Goal: Task Accomplishment & Management: Complete application form

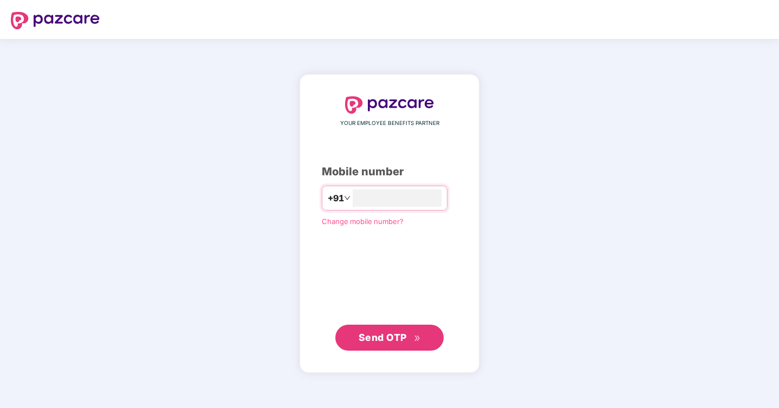
type input "**********"
click at [398, 341] on span "Send OTP" at bounding box center [383, 337] width 48 height 11
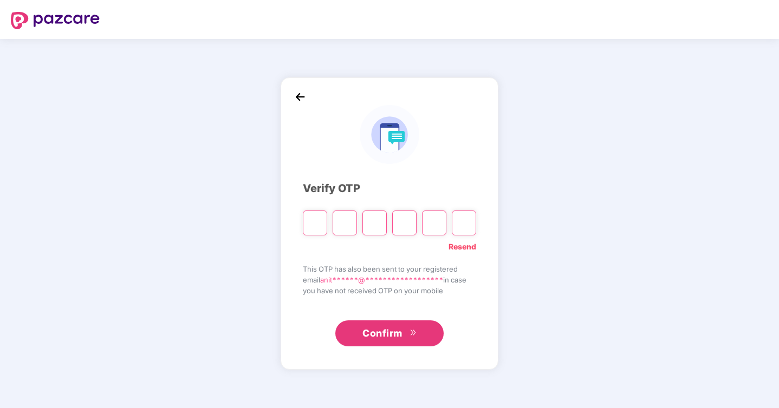
type input "*"
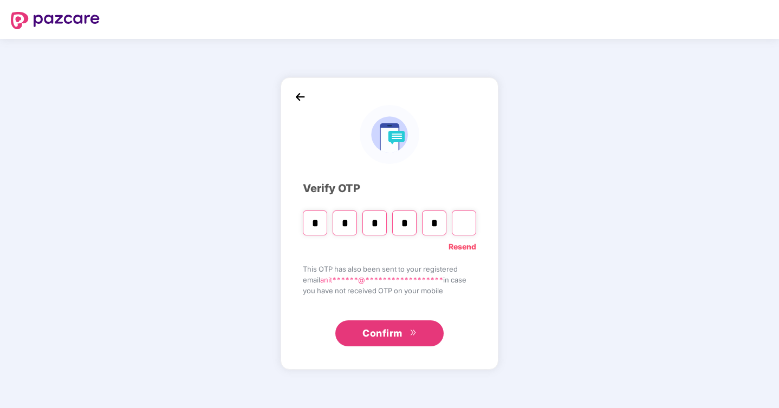
type input "*"
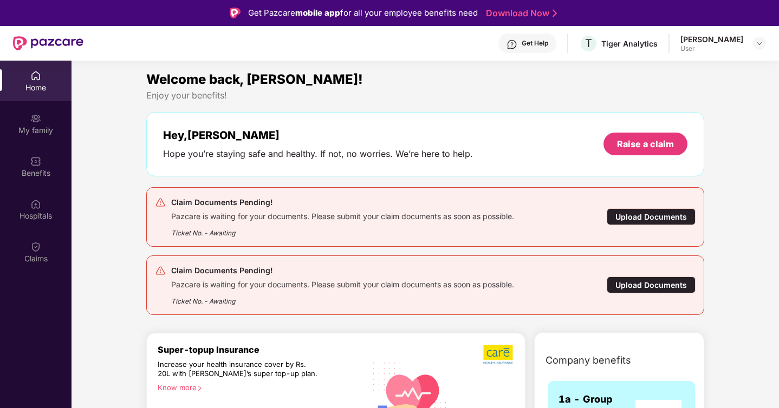
click at [643, 286] on div "Upload Documents" at bounding box center [651, 285] width 89 height 17
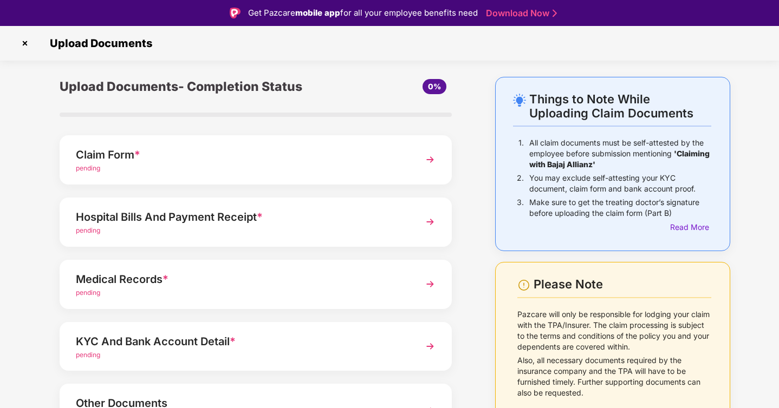
click at [430, 163] on img at bounding box center [430, 160] width 20 height 20
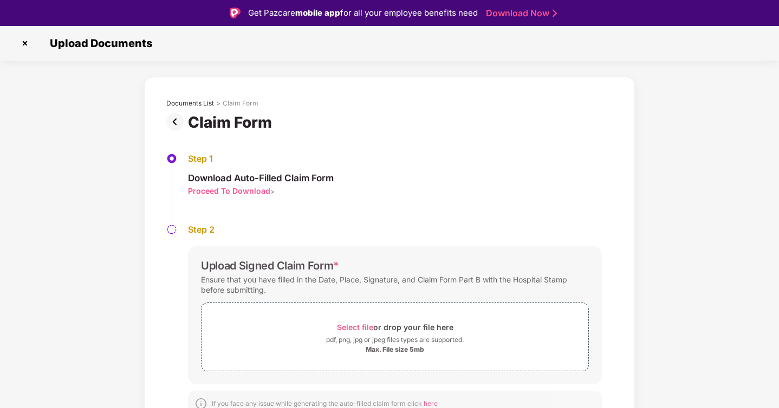
click at [29, 45] on img at bounding box center [24, 43] width 17 height 17
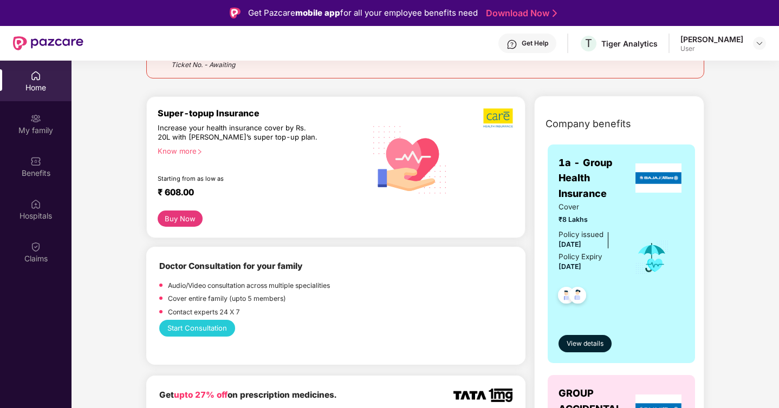
scroll to position [225, 0]
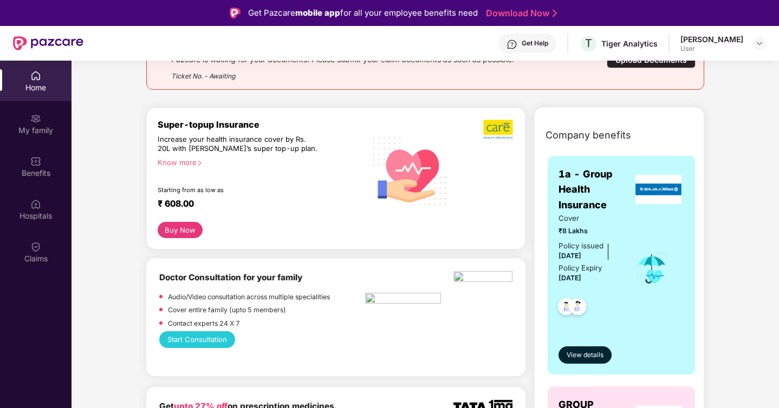
click at [183, 162] on div "Know more" at bounding box center [259, 162] width 202 height 8
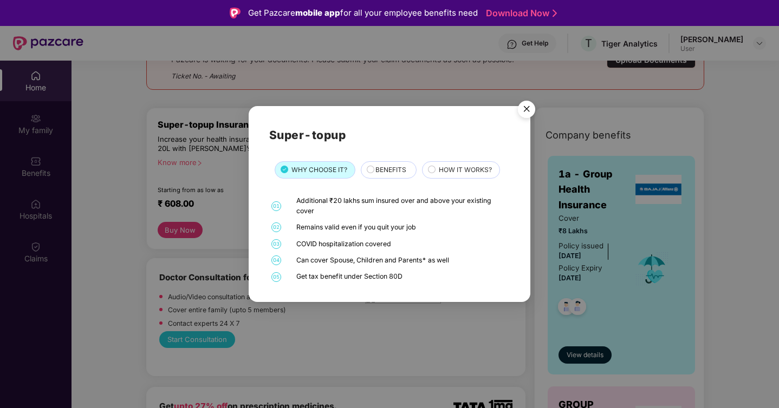
click at [386, 171] on span "BENEFITS" at bounding box center [390, 170] width 31 height 10
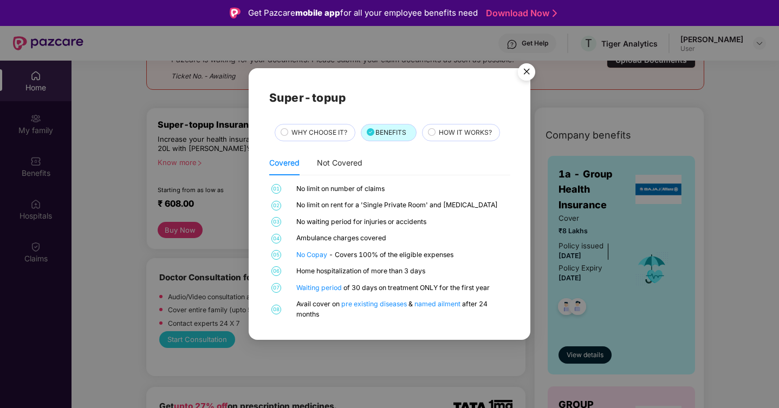
scroll to position [61, 0]
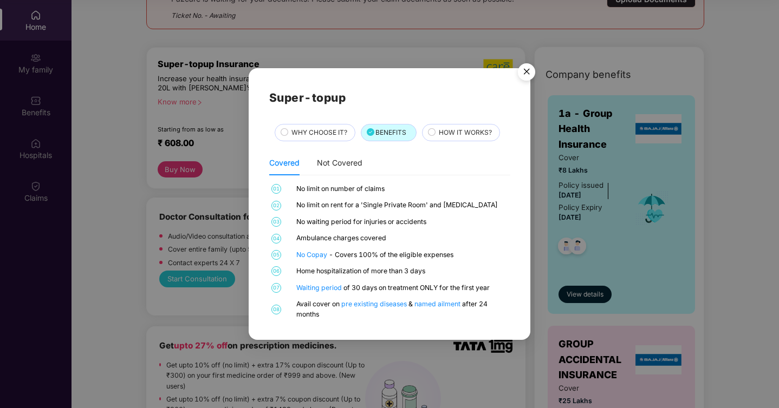
click at [529, 68] on img "Close" at bounding box center [526, 74] width 30 height 30
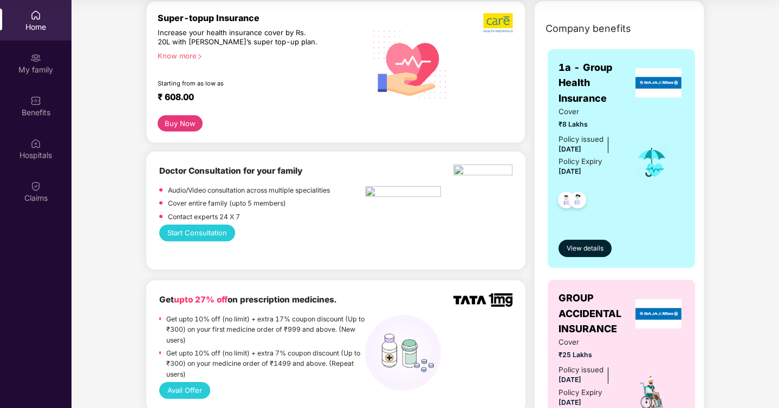
scroll to position [0, 0]
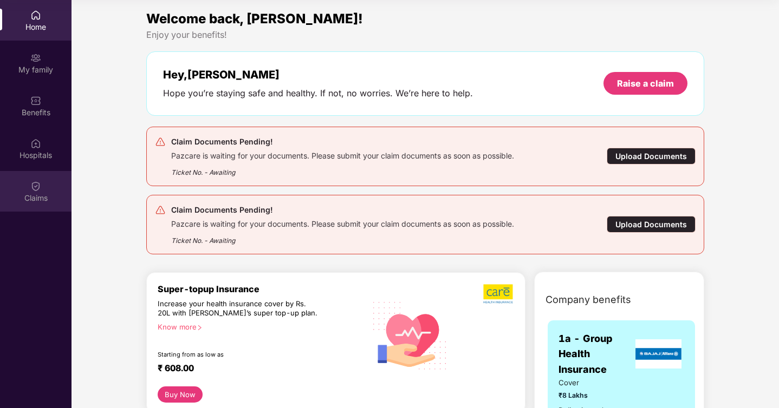
click at [44, 191] on div "Claims" at bounding box center [36, 191] width 72 height 41
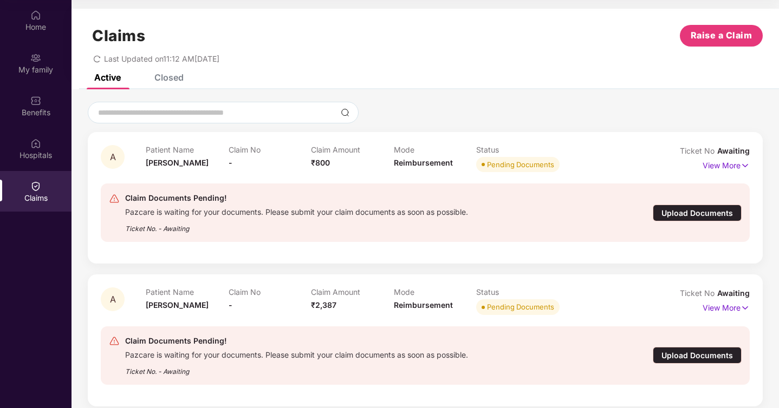
click at [688, 211] on div "Upload Documents" at bounding box center [697, 213] width 89 height 17
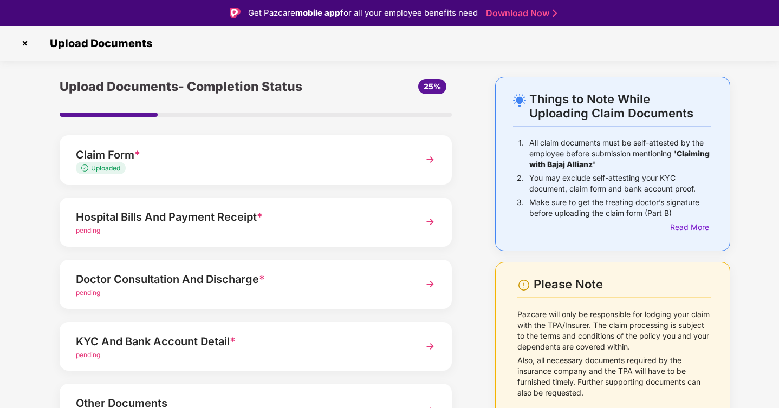
click at [431, 164] on img at bounding box center [430, 160] width 20 height 20
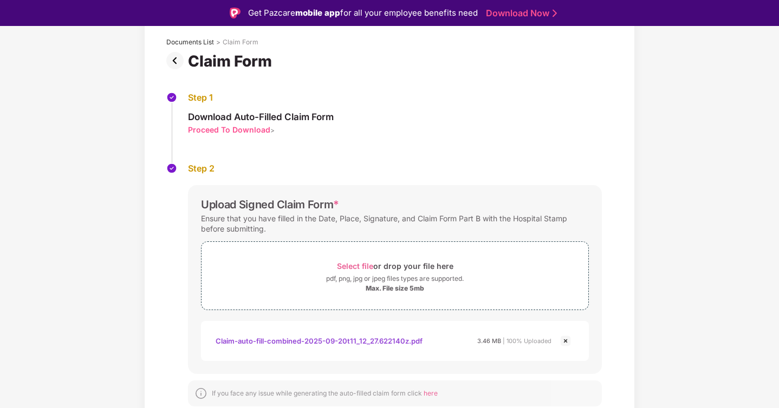
scroll to position [26, 0]
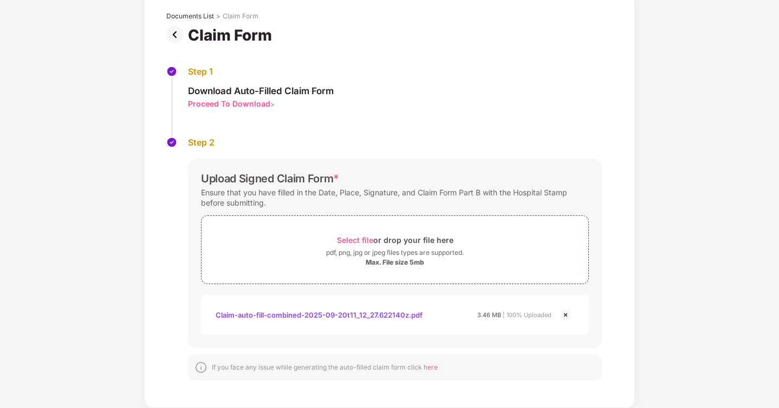
click at [173, 30] on img at bounding box center [177, 34] width 22 height 17
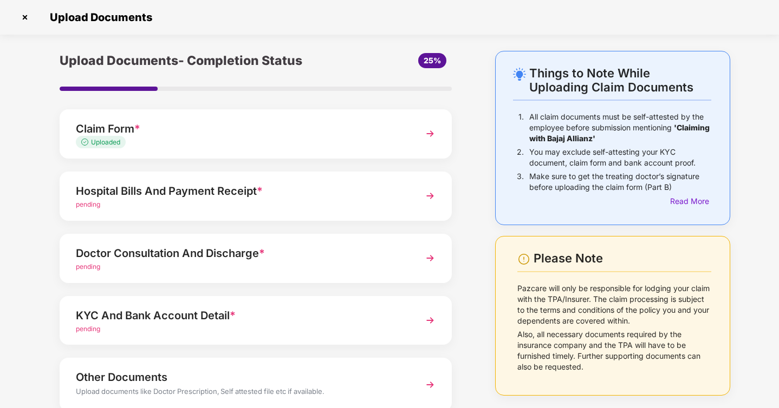
click at [173, 193] on div "Hospital Bills And Payment Receipt *" at bounding box center [240, 191] width 329 height 17
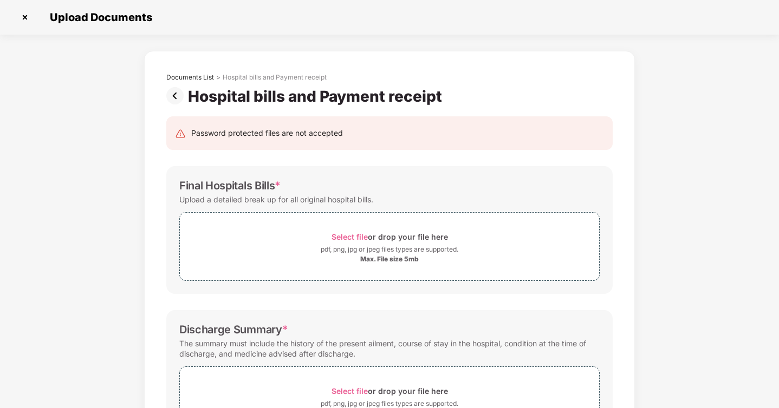
click at [22, 16] on img at bounding box center [24, 17] width 17 height 17
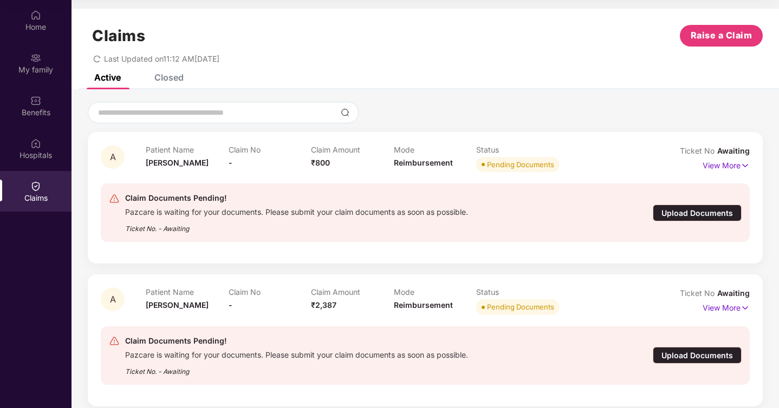
click at [697, 214] on div "Upload Documents" at bounding box center [697, 213] width 89 height 17
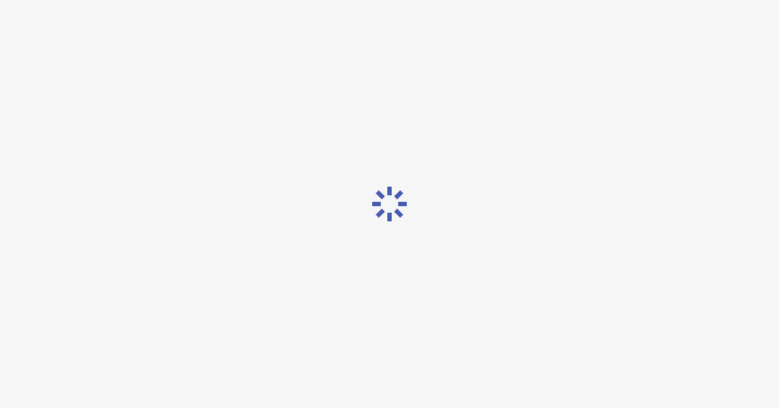
scroll to position [26, 0]
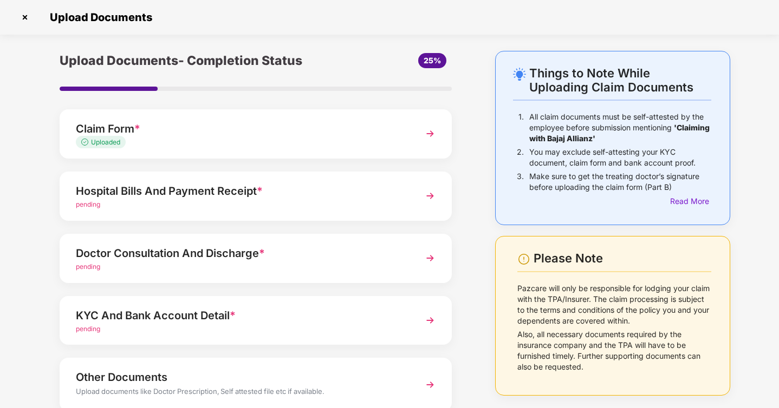
click at [174, 141] on div "Uploaded" at bounding box center [240, 143] width 329 height 10
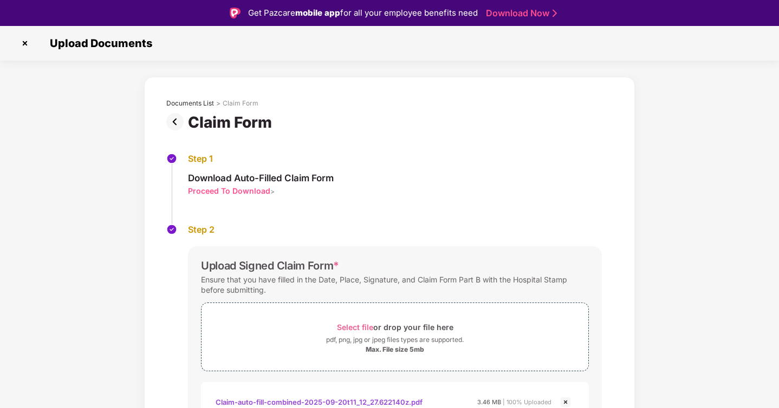
click at [23, 43] on img at bounding box center [24, 43] width 17 height 17
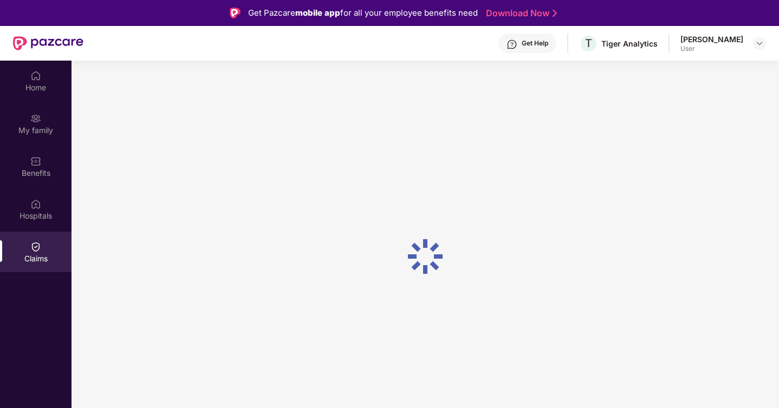
scroll to position [61, 0]
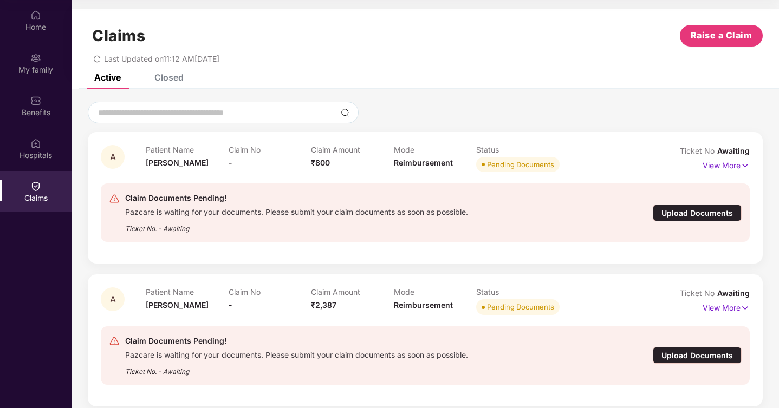
click at [707, 207] on div "Upload Documents" at bounding box center [697, 213] width 89 height 17
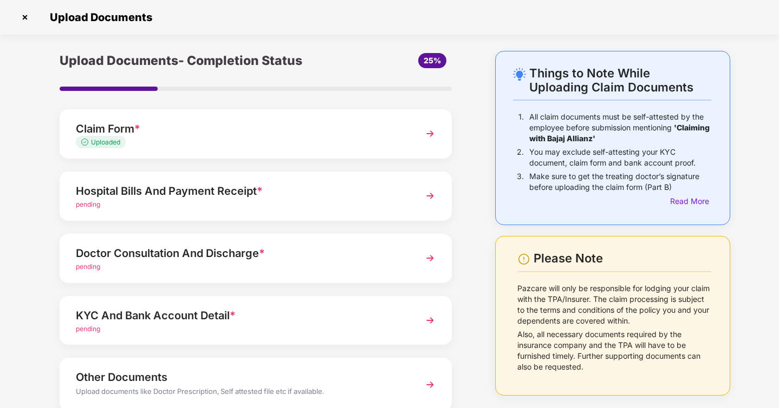
click at [132, 198] on div "Hospital Bills And Payment Receipt *" at bounding box center [240, 191] width 329 height 17
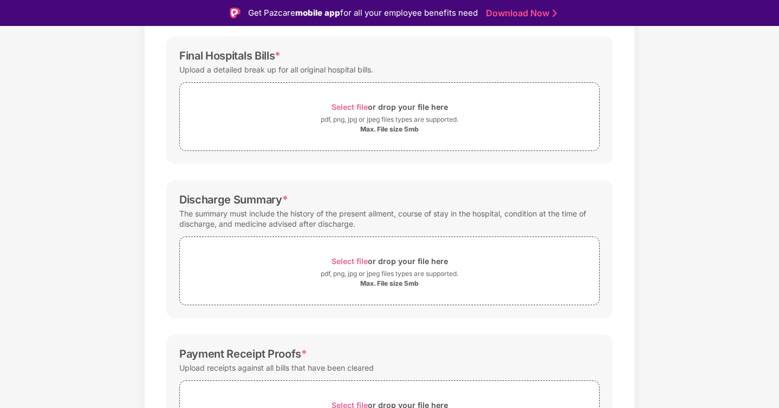
scroll to position [155, 0]
click at [359, 263] on span "Select file" at bounding box center [350, 262] width 36 height 9
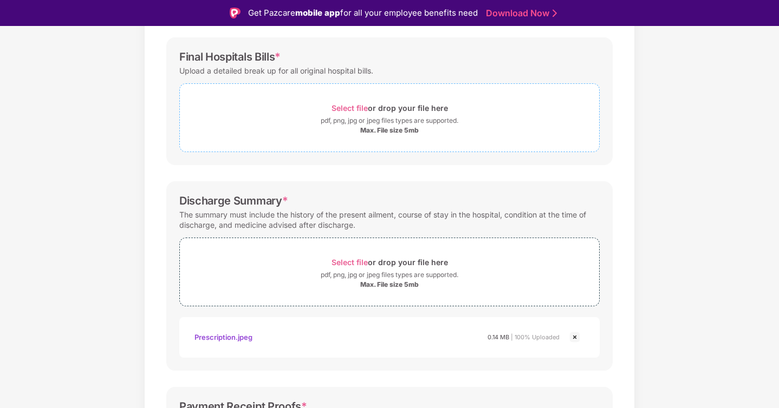
click at [347, 107] on span "Select file" at bounding box center [350, 107] width 36 height 9
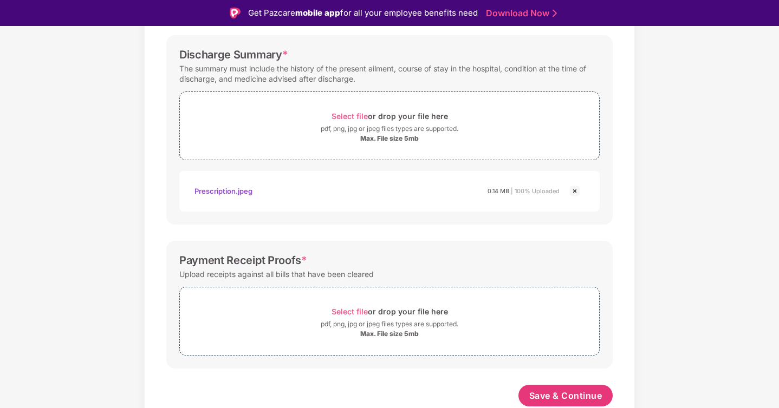
scroll to position [26, 0]
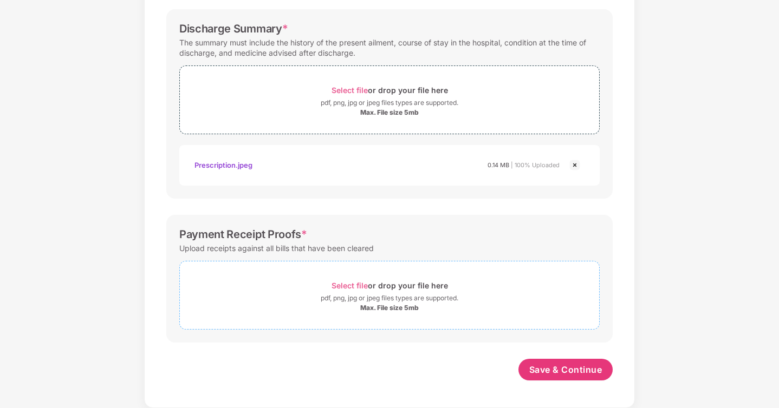
click at [340, 284] on span "Select file" at bounding box center [350, 285] width 36 height 9
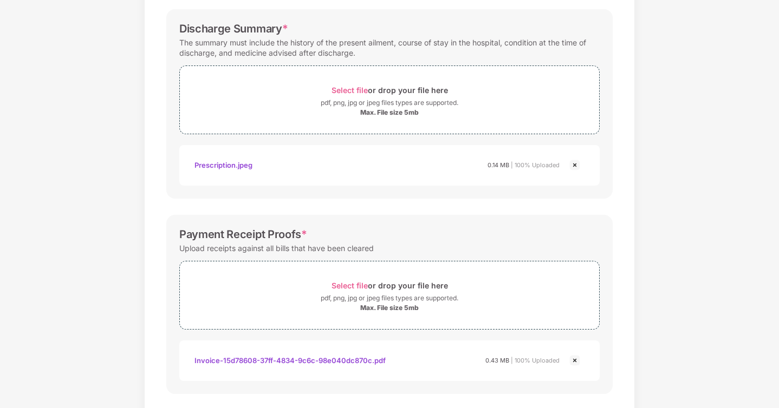
scroll to position [404, 0]
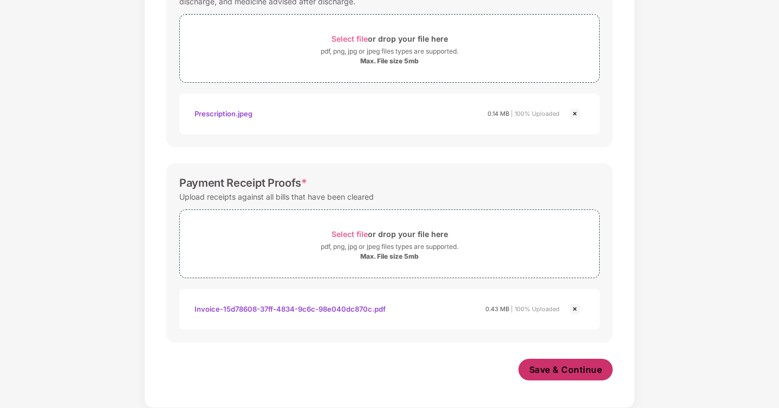
click at [567, 372] on span "Save & Continue" at bounding box center [565, 370] width 73 height 12
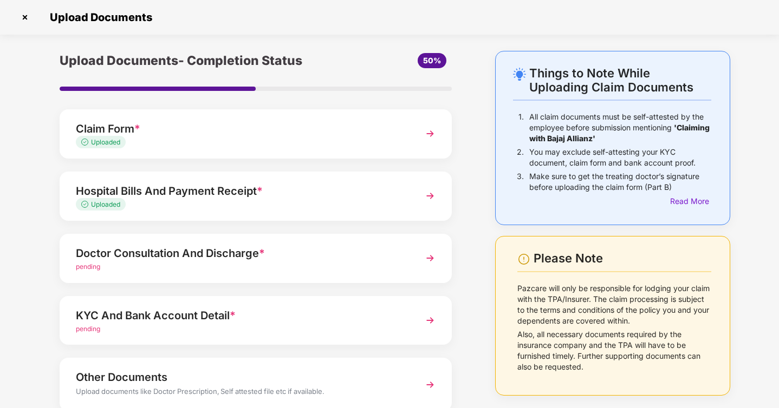
click at [428, 256] on img at bounding box center [430, 259] width 20 height 20
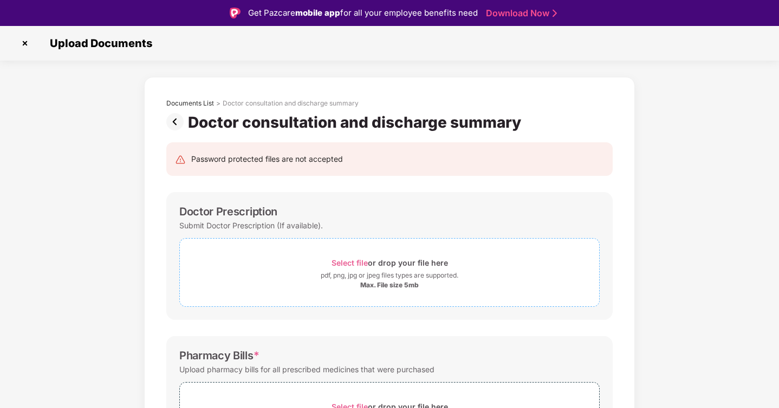
click at [346, 265] on span "Select file" at bounding box center [350, 262] width 36 height 9
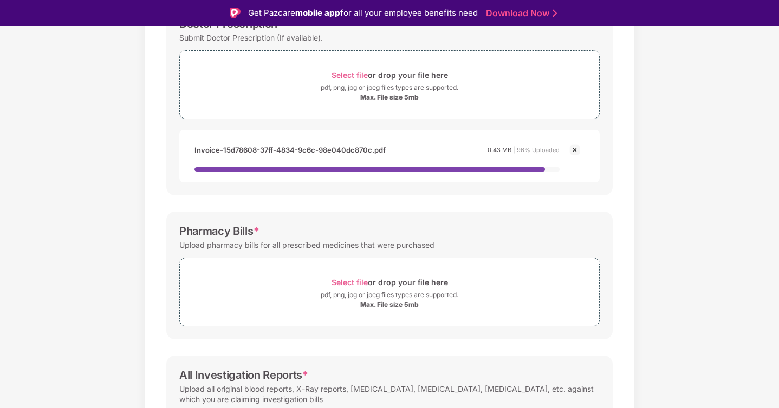
scroll to position [218, 0]
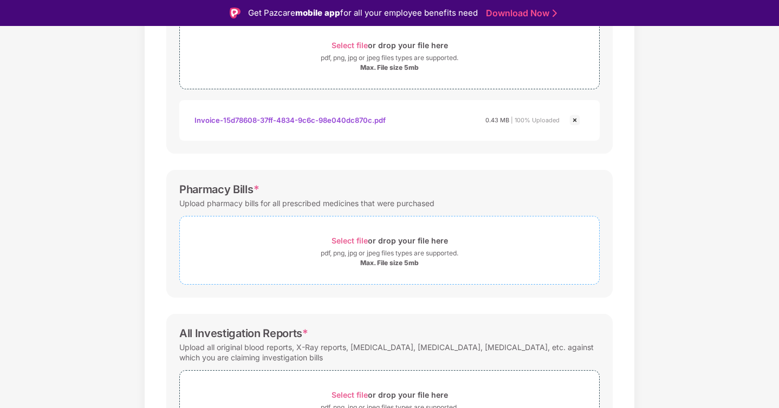
click at [355, 238] on span "Select file" at bounding box center [350, 240] width 36 height 9
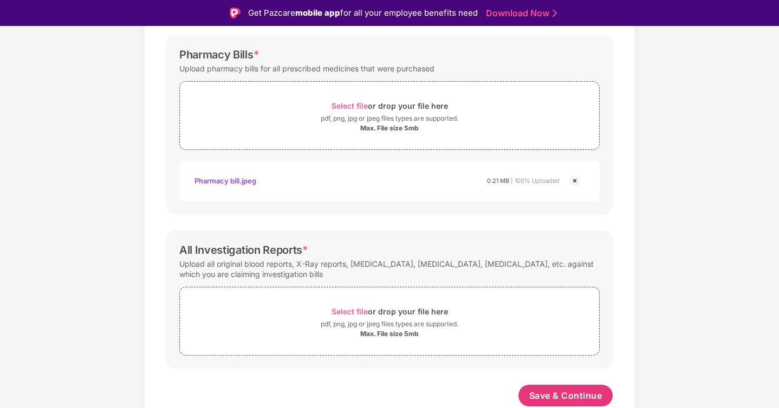
scroll to position [353, 0]
click at [355, 313] on span "Select file" at bounding box center [350, 311] width 36 height 9
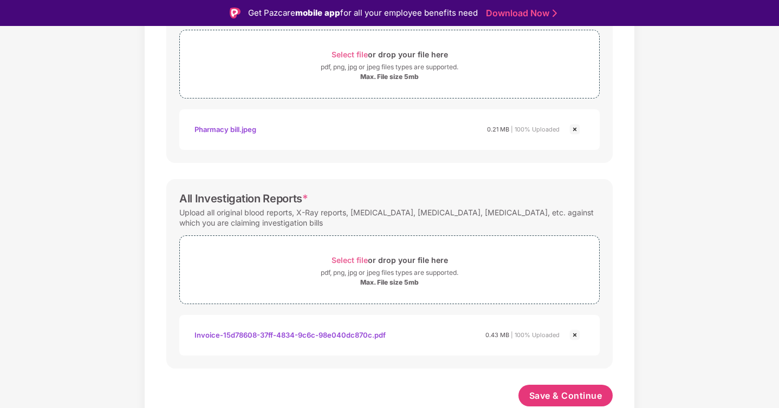
scroll to position [26, 0]
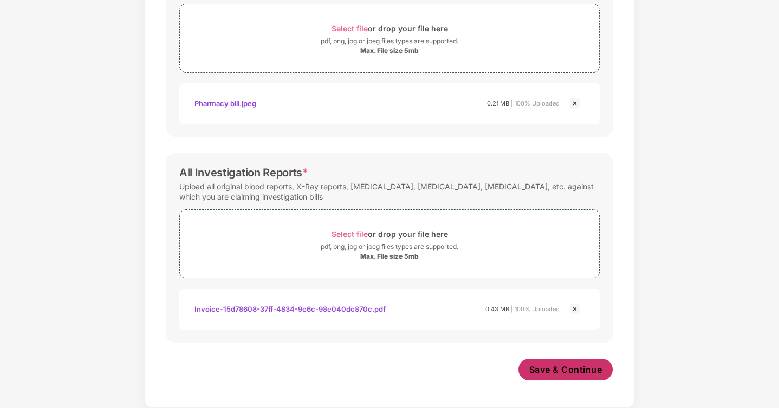
click at [550, 364] on span "Save & Continue" at bounding box center [565, 370] width 73 height 12
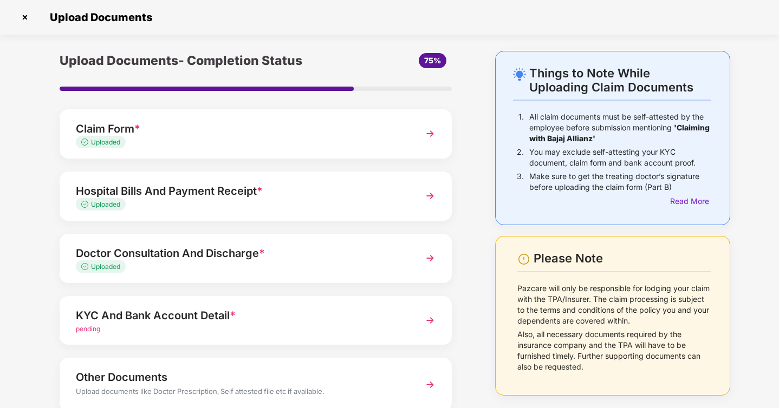
scroll to position [70, 0]
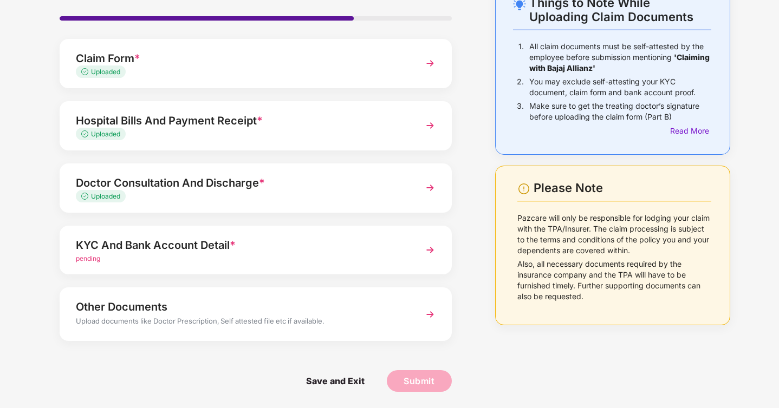
click at [428, 248] on img at bounding box center [430, 251] width 20 height 20
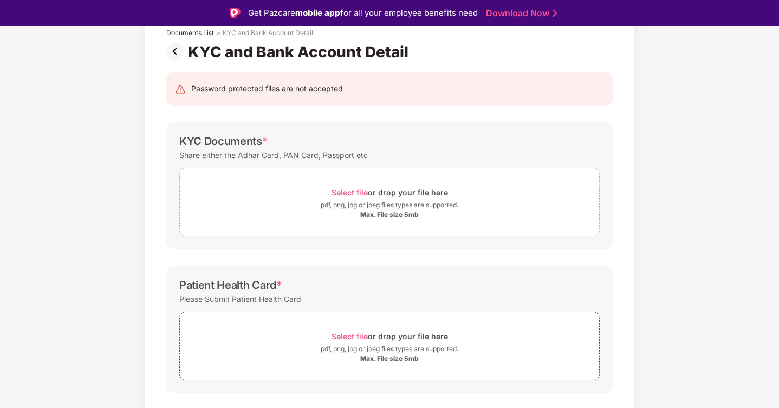
click at [343, 191] on span "Select file" at bounding box center [350, 192] width 36 height 9
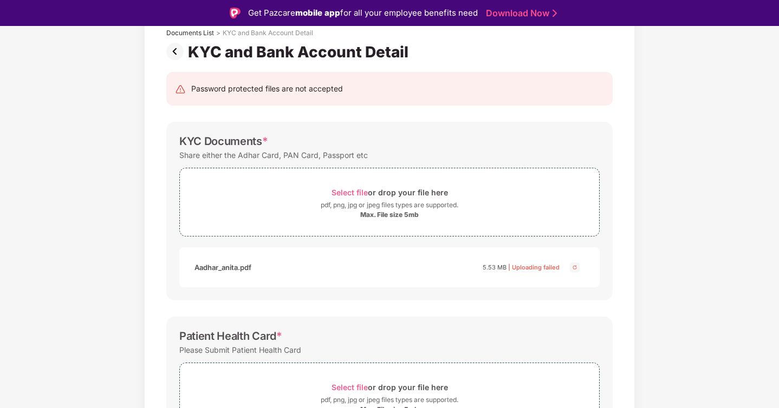
click at [577, 265] on img at bounding box center [574, 267] width 13 height 13
click at [348, 190] on span "Select file" at bounding box center [350, 192] width 36 height 9
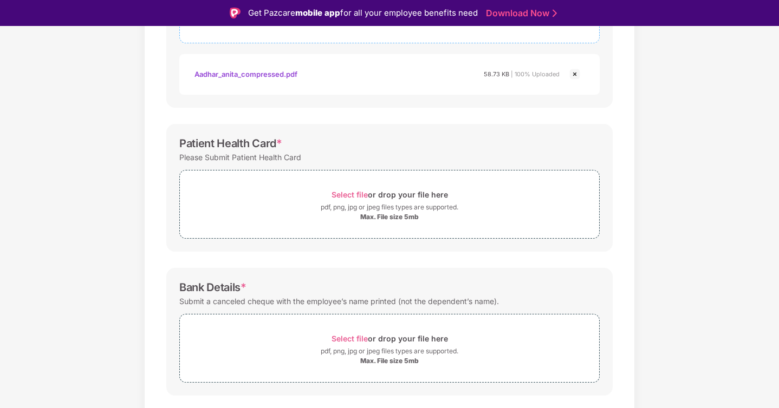
scroll to position [265, 0]
click at [362, 196] on span "Select file" at bounding box center [350, 193] width 36 height 9
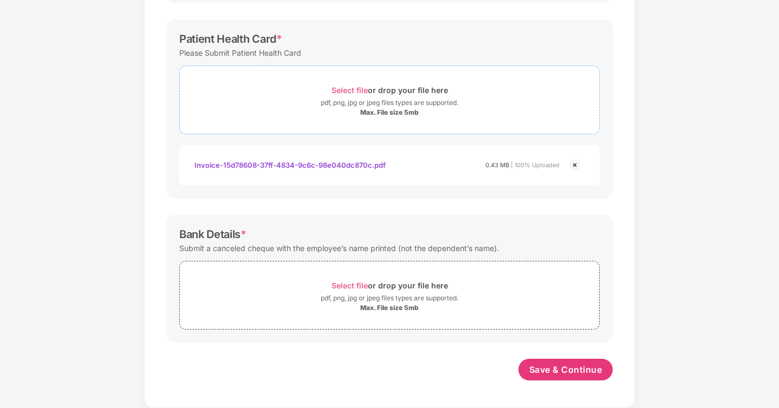
scroll to position [342, 0]
click at [358, 286] on span "Select file" at bounding box center [350, 285] width 36 height 9
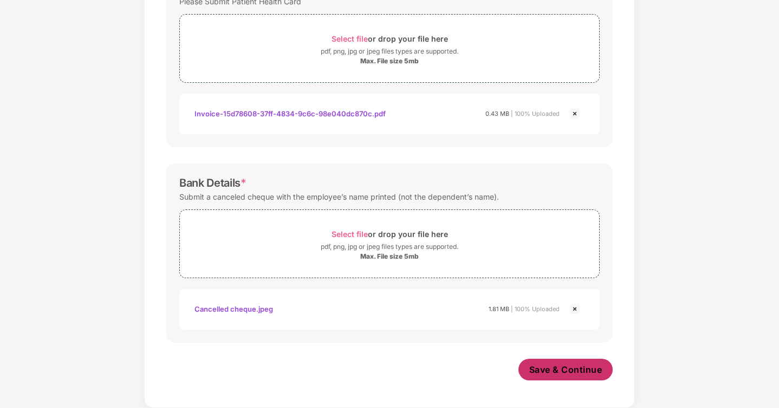
scroll to position [394, 0]
click at [569, 369] on span "Save & Continue" at bounding box center [565, 370] width 73 height 12
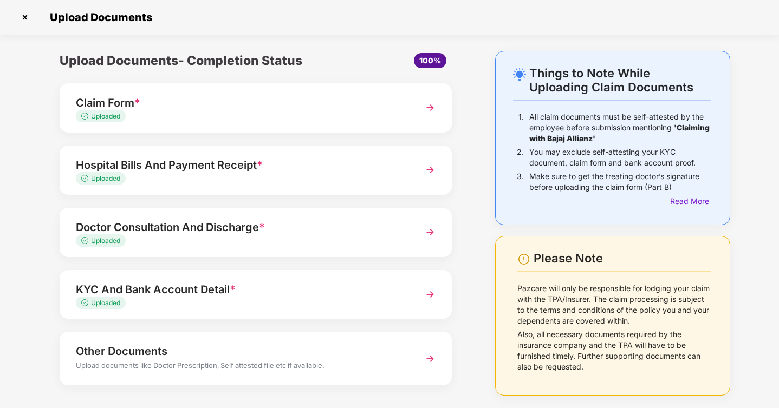
scroll to position [44, 0]
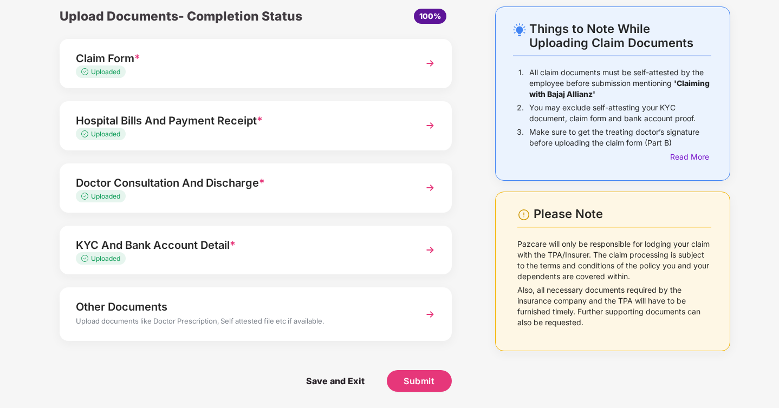
click at [429, 315] on img at bounding box center [430, 315] width 20 height 20
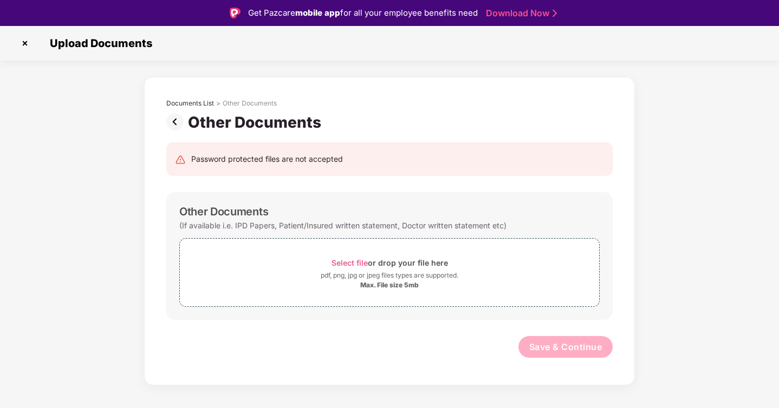
scroll to position [26, 0]
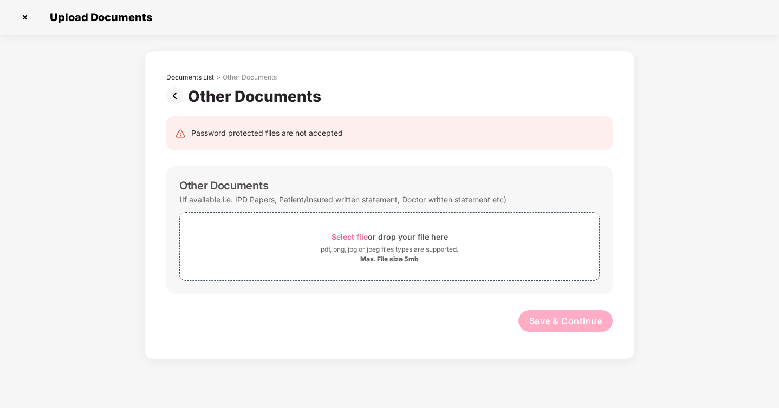
click at [24, 16] on img at bounding box center [24, 17] width 17 height 17
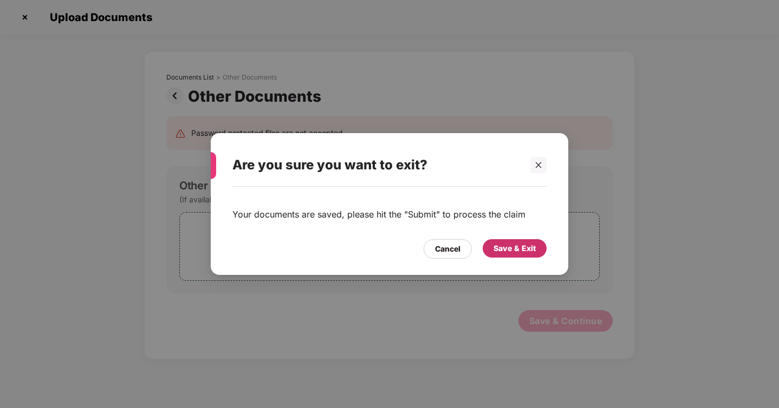
click at [509, 246] on div "Save & Exit" at bounding box center [514, 249] width 42 height 12
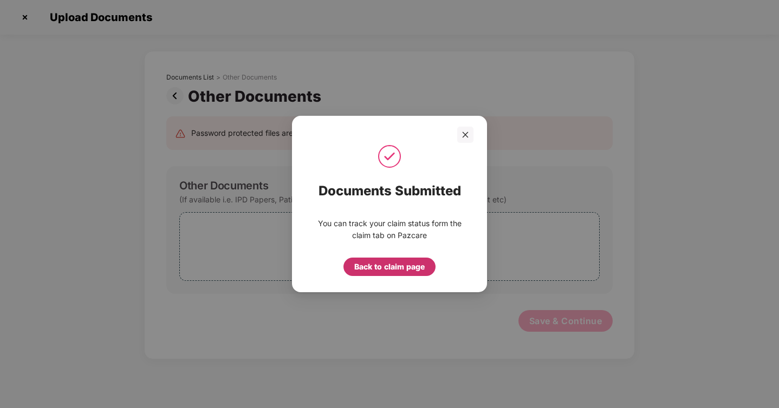
click at [387, 267] on div "Back to claim page" at bounding box center [389, 267] width 70 height 12
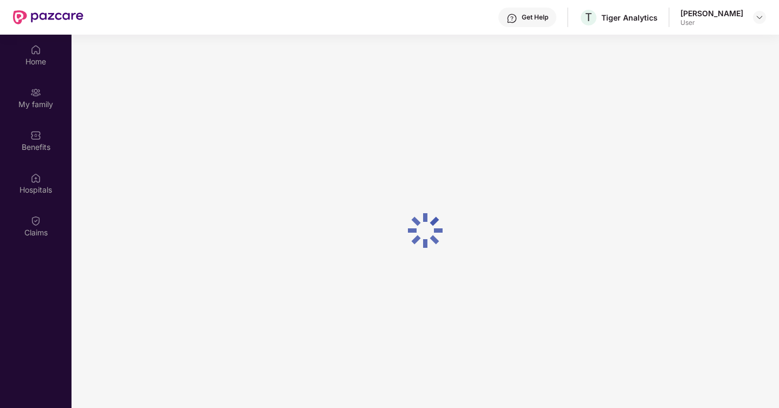
scroll to position [61, 0]
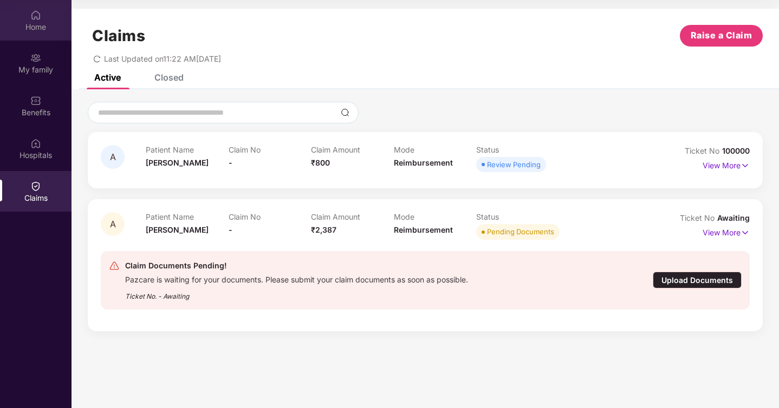
click at [34, 22] on div "Home" at bounding box center [36, 27] width 72 height 11
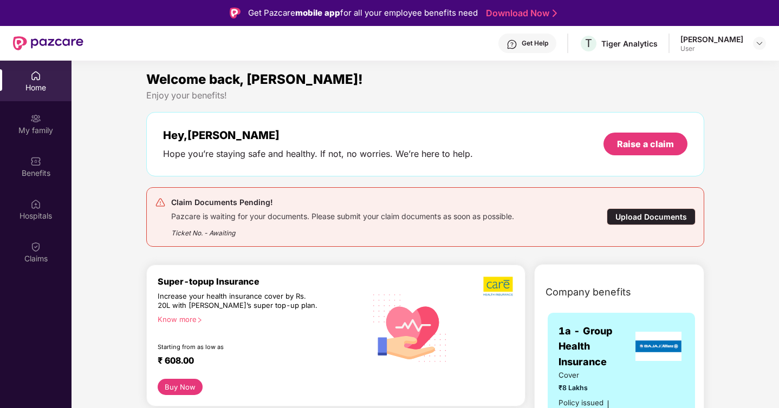
click at [517, 42] on img at bounding box center [511, 44] width 11 height 11
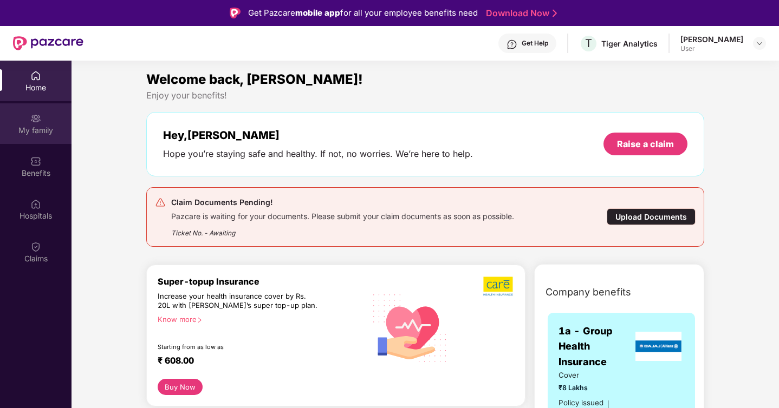
click at [40, 131] on div "My family" at bounding box center [36, 130] width 72 height 11
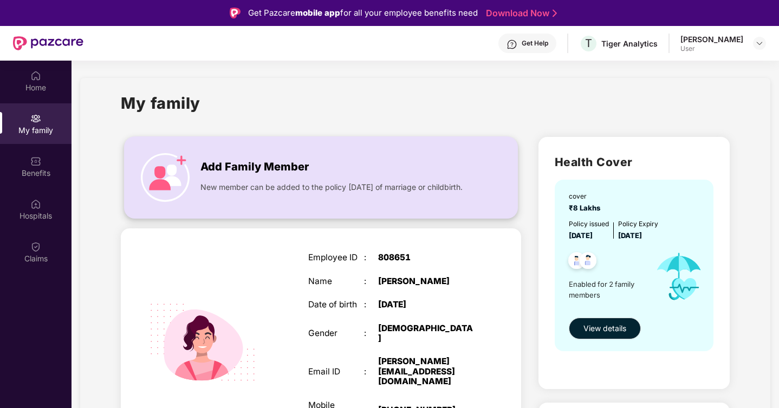
click at [176, 165] on img at bounding box center [165, 177] width 49 height 49
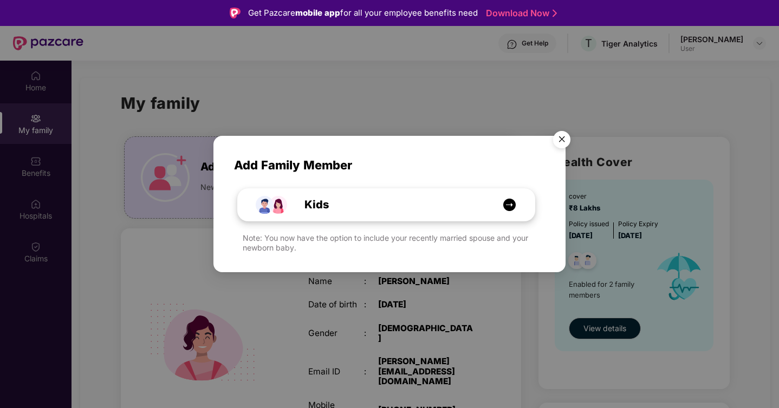
click at [511, 205] on img at bounding box center [510, 205] width 14 height 14
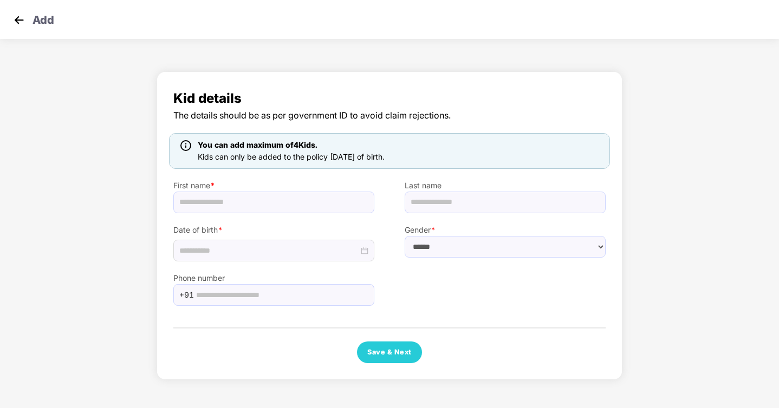
click at [20, 22] on img at bounding box center [19, 20] width 16 height 16
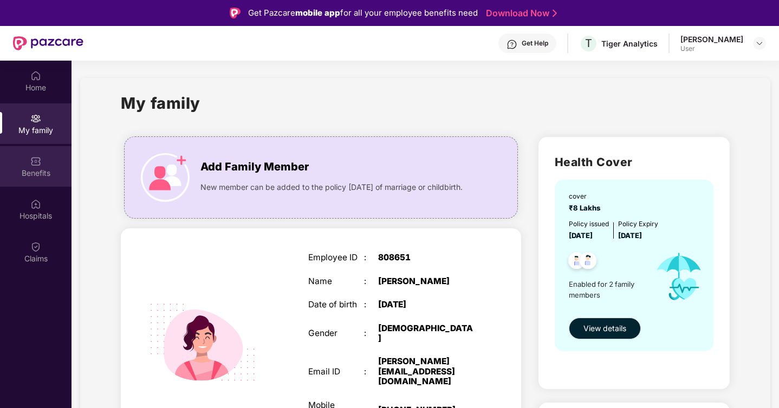
click at [27, 168] on div "Benefits" at bounding box center [36, 173] width 72 height 11
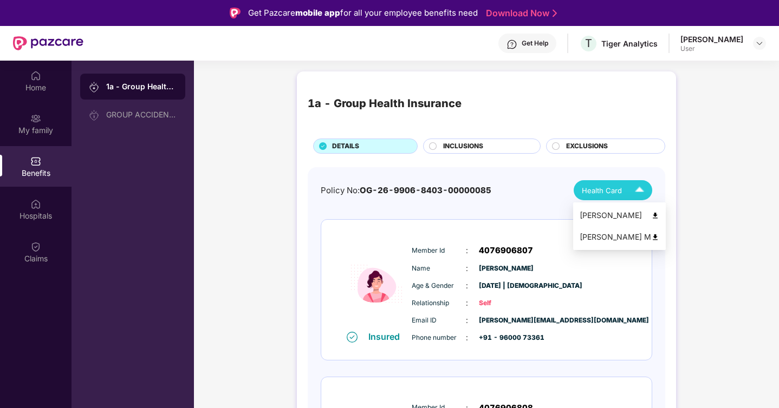
click at [642, 191] on img at bounding box center [639, 190] width 19 height 19
click at [597, 216] on div "[PERSON_NAME]" at bounding box center [620, 216] width 80 height 12
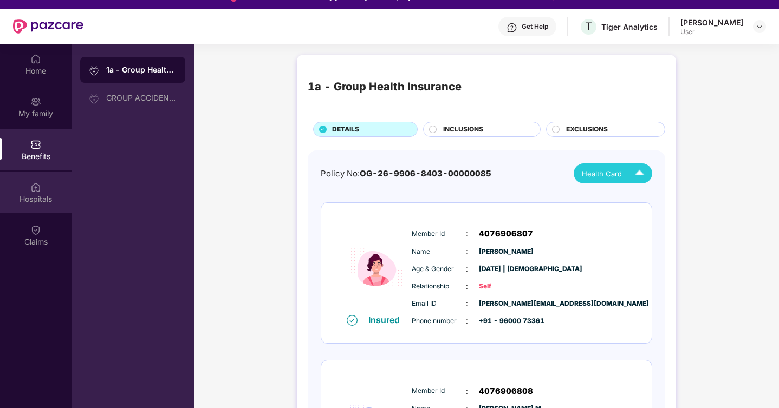
click at [46, 193] on div "Hospitals" at bounding box center [36, 192] width 72 height 41
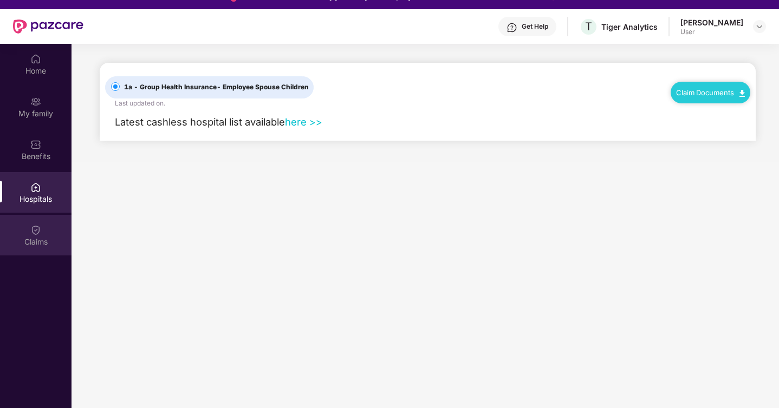
click at [34, 240] on div "Claims" at bounding box center [36, 242] width 72 height 11
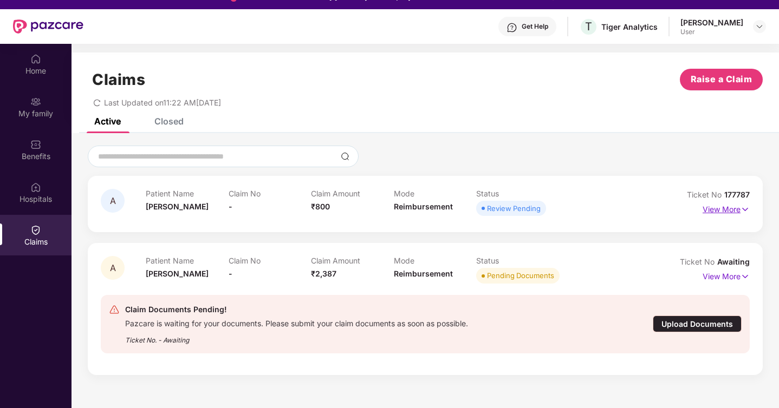
click at [716, 209] on p "View More" at bounding box center [726, 208] width 47 height 15
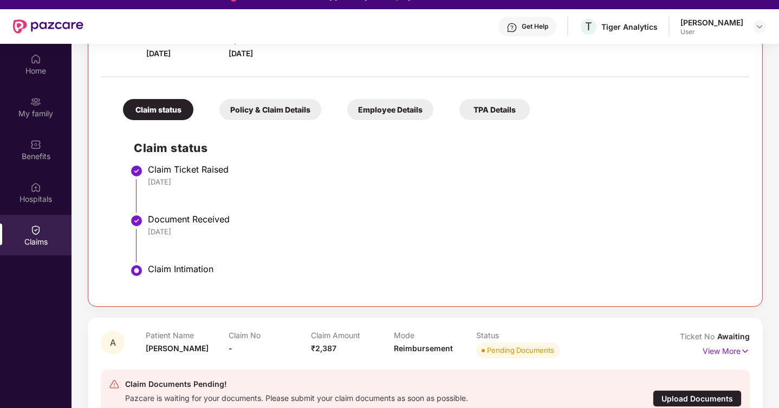
scroll to position [203, 0]
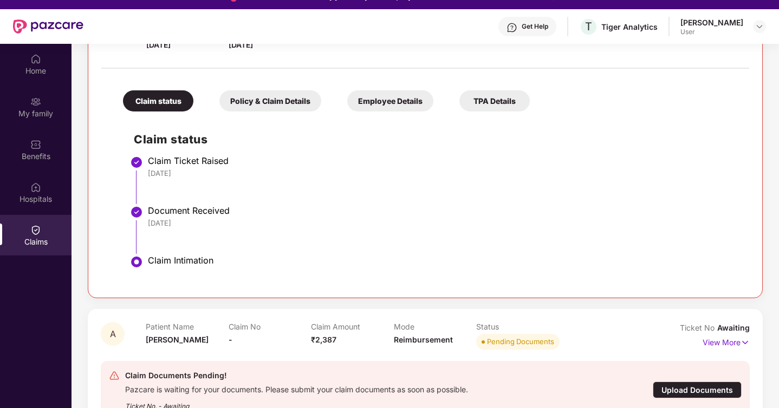
click at [265, 105] on div "Policy & Claim Details" at bounding box center [270, 100] width 102 height 21
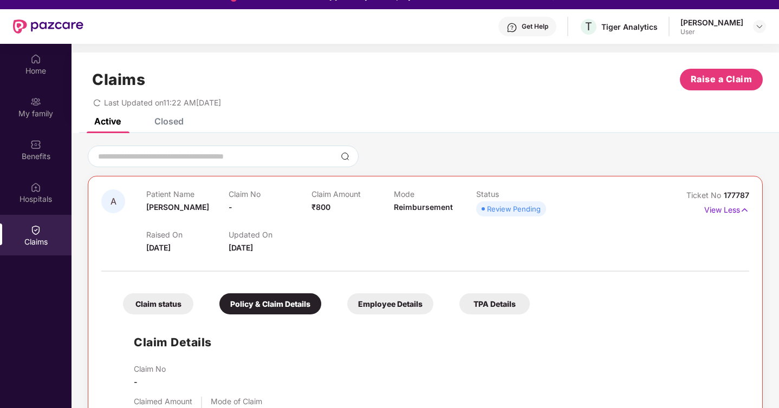
scroll to position [0, 0]
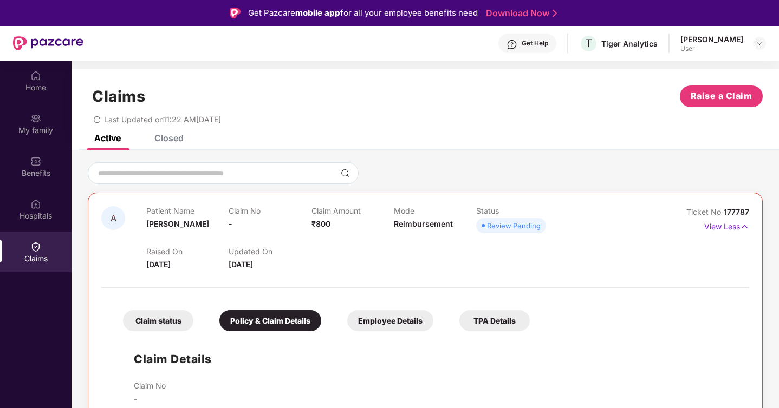
click at [126, 221] on div "A" at bounding box center [123, 238] width 45 height 64
click at [166, 146] on div "Closed" at bounding box center [161, 138] width 46 height 24
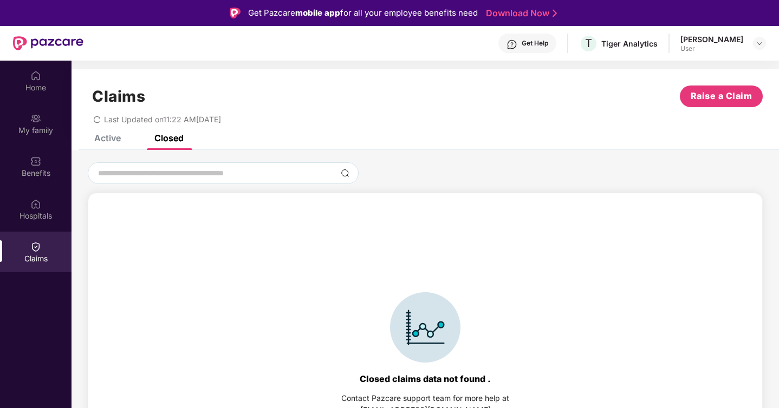
click at [113, 140] on div "Active" at bounding box center [107, 138] width 27 height 11
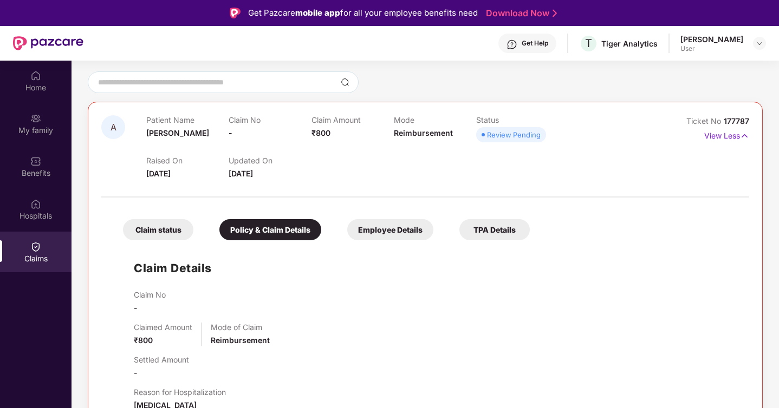
scroll to position [95, 0]
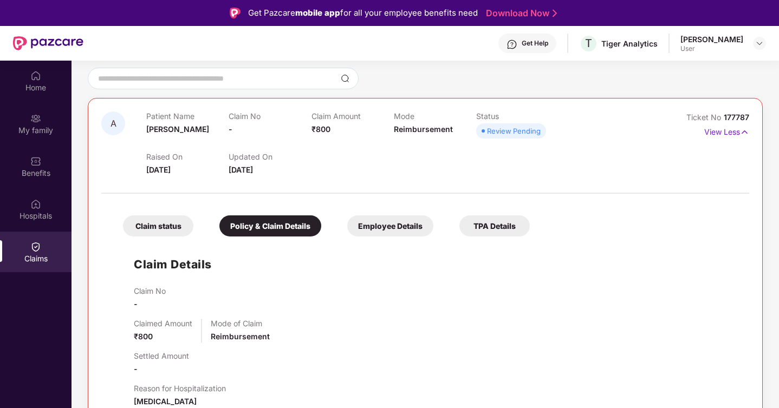
click at [496, 130] on div "Review Pending" at bounding box center [514, 131] width 54 height 11
click at [399, 139] on div "Mode Reimbursement" at bounding box center [435, 127] width 82 height 30
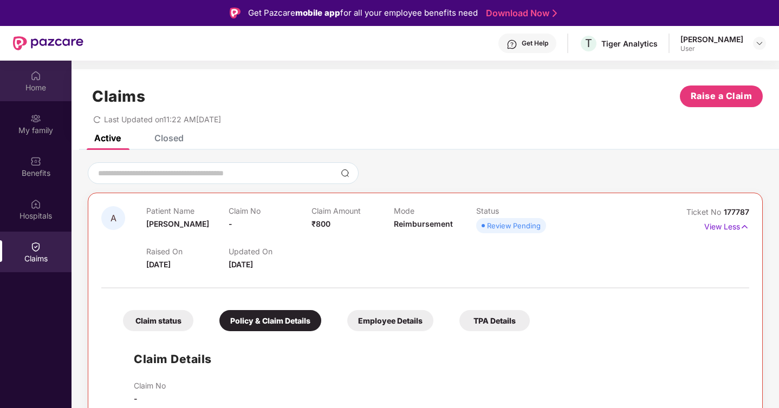
click at [48, 74] on div "Home" at bounding box center [36, 81] width 72 height 41
